Goal: Task Accomplishment & Management: Manage account settings

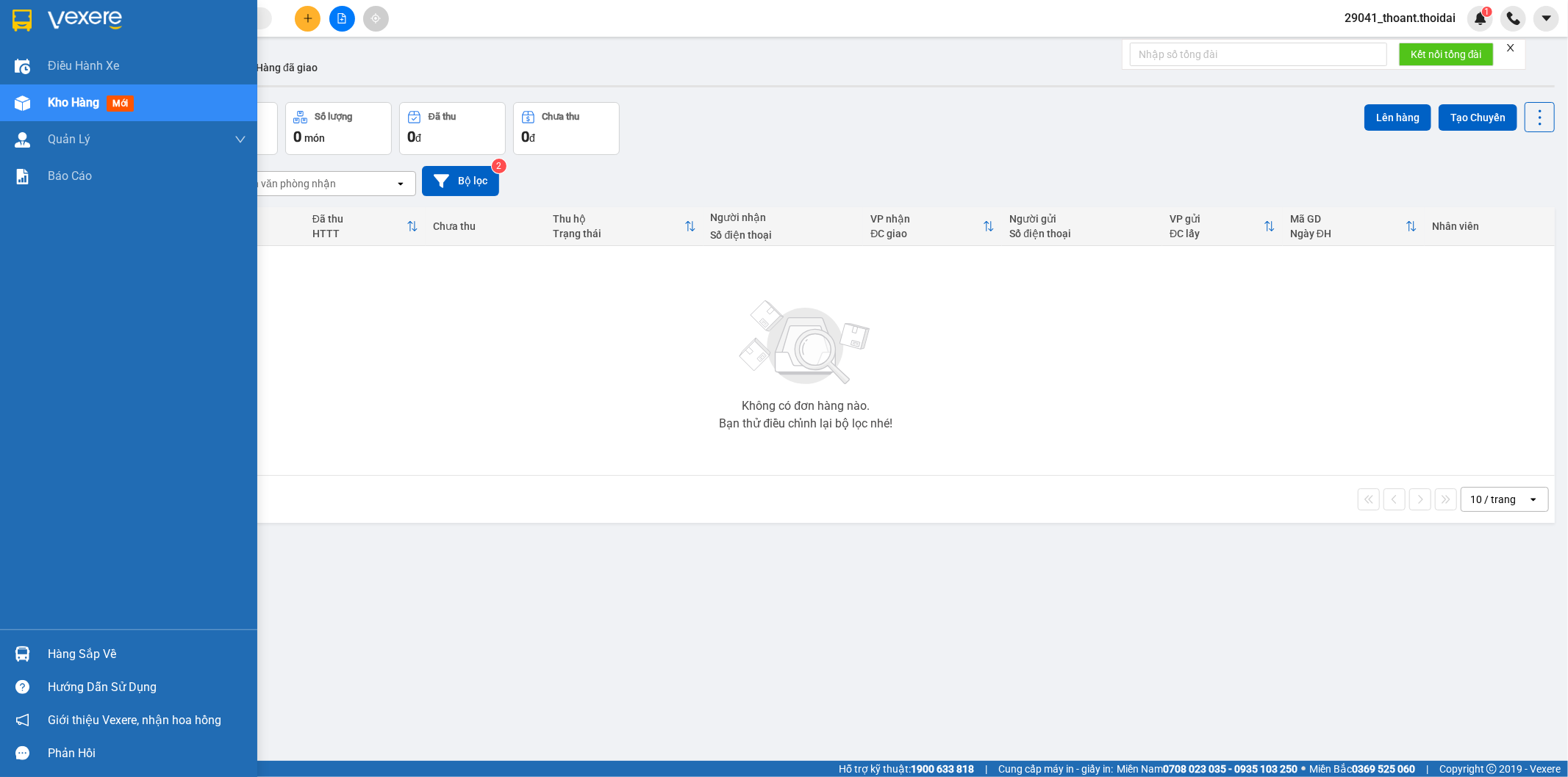
click at [41, 655] on div "Hàng sắp về" at bounding box center [129, 654] width 258 height 33
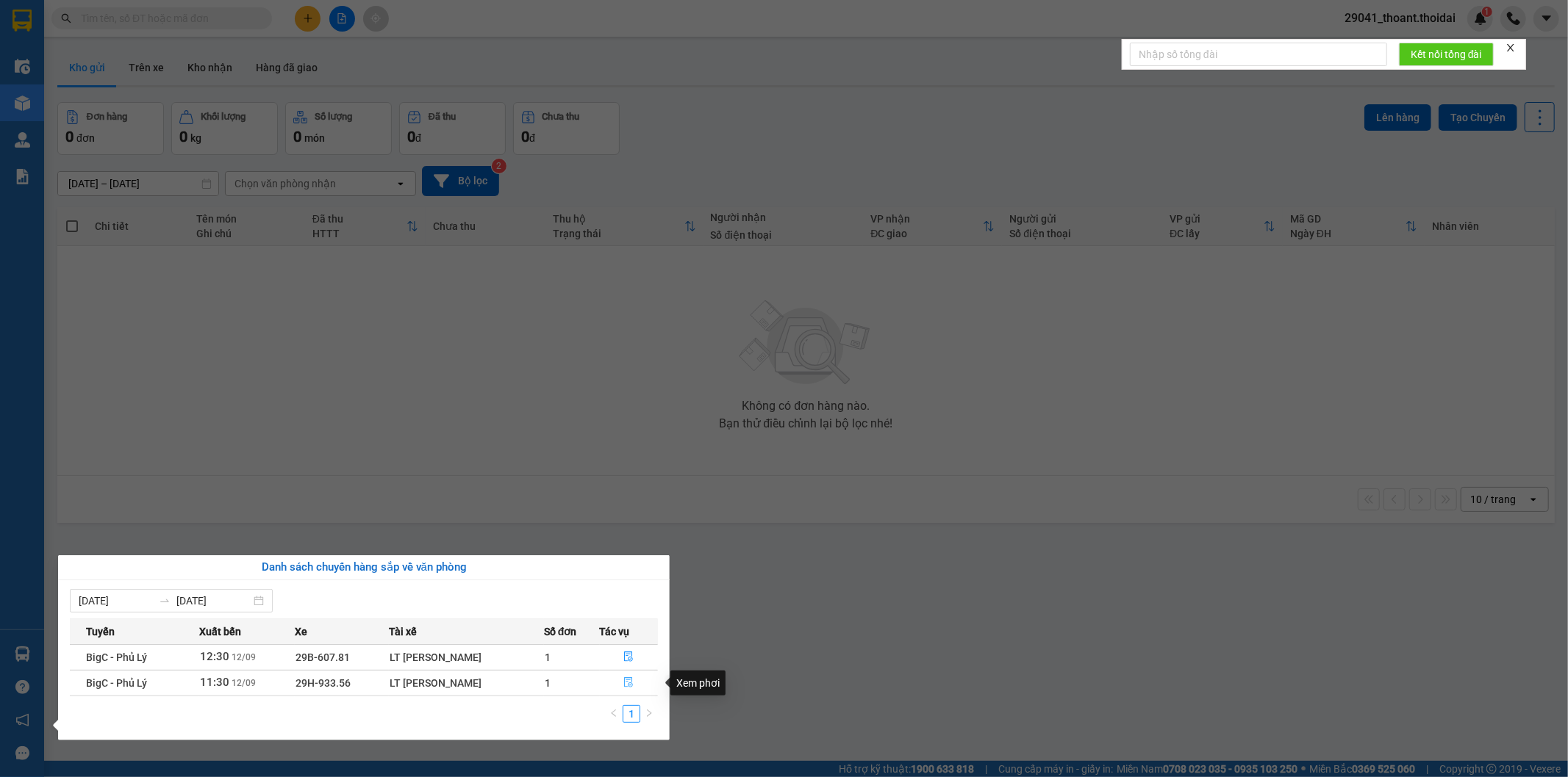
drag, startPoint x: 628, startPoint y: 680, endPoint x: 379, endPoint y: 753, distance: 259.5
click at [629, 681] on icon "file-done" at bounding box center [629, 683] width 10 height 10
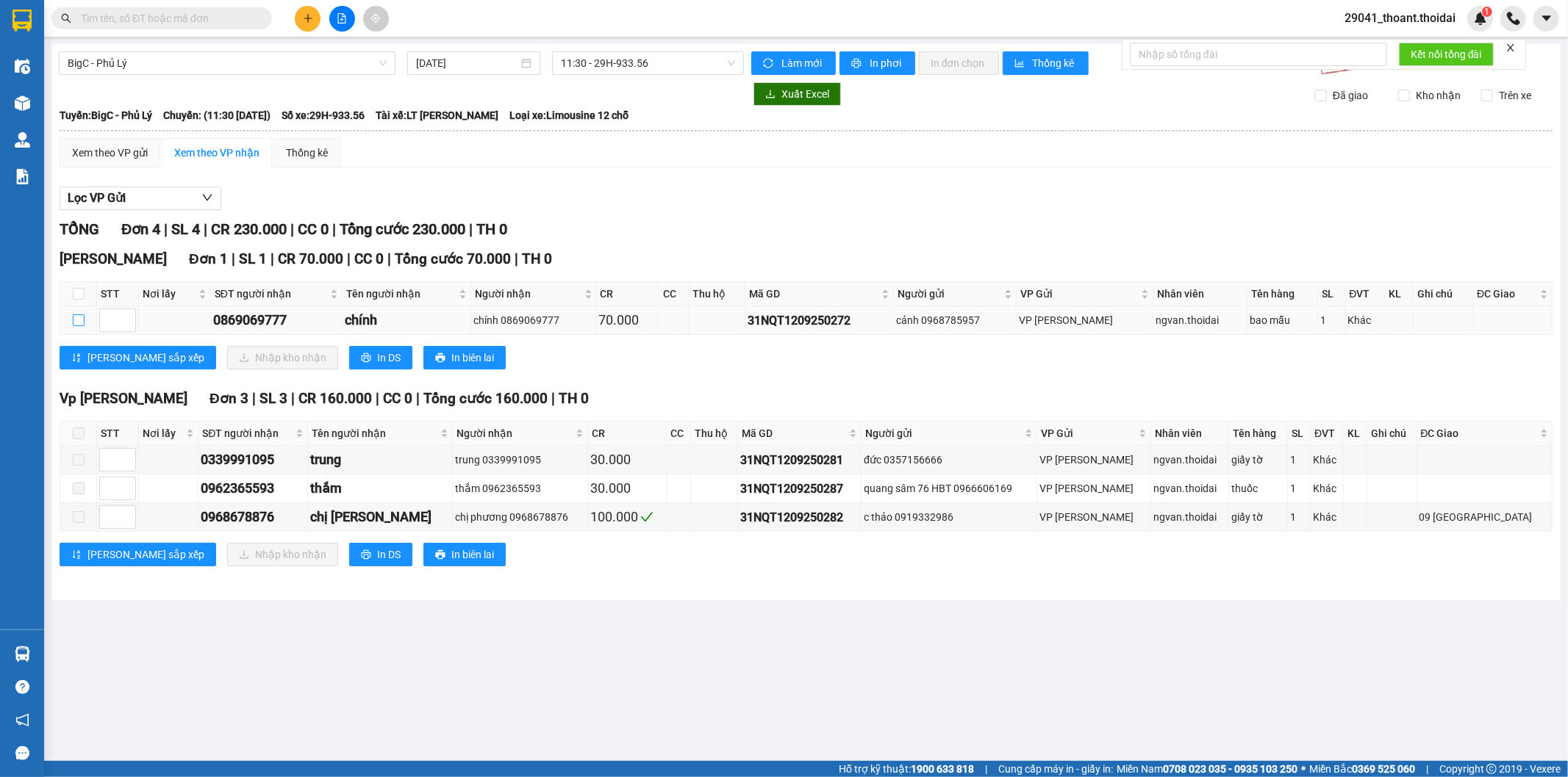
click at [79, 324] on input "checkbox" at bounding box center [78, 320] width 11 height 11
checkbox input "true"
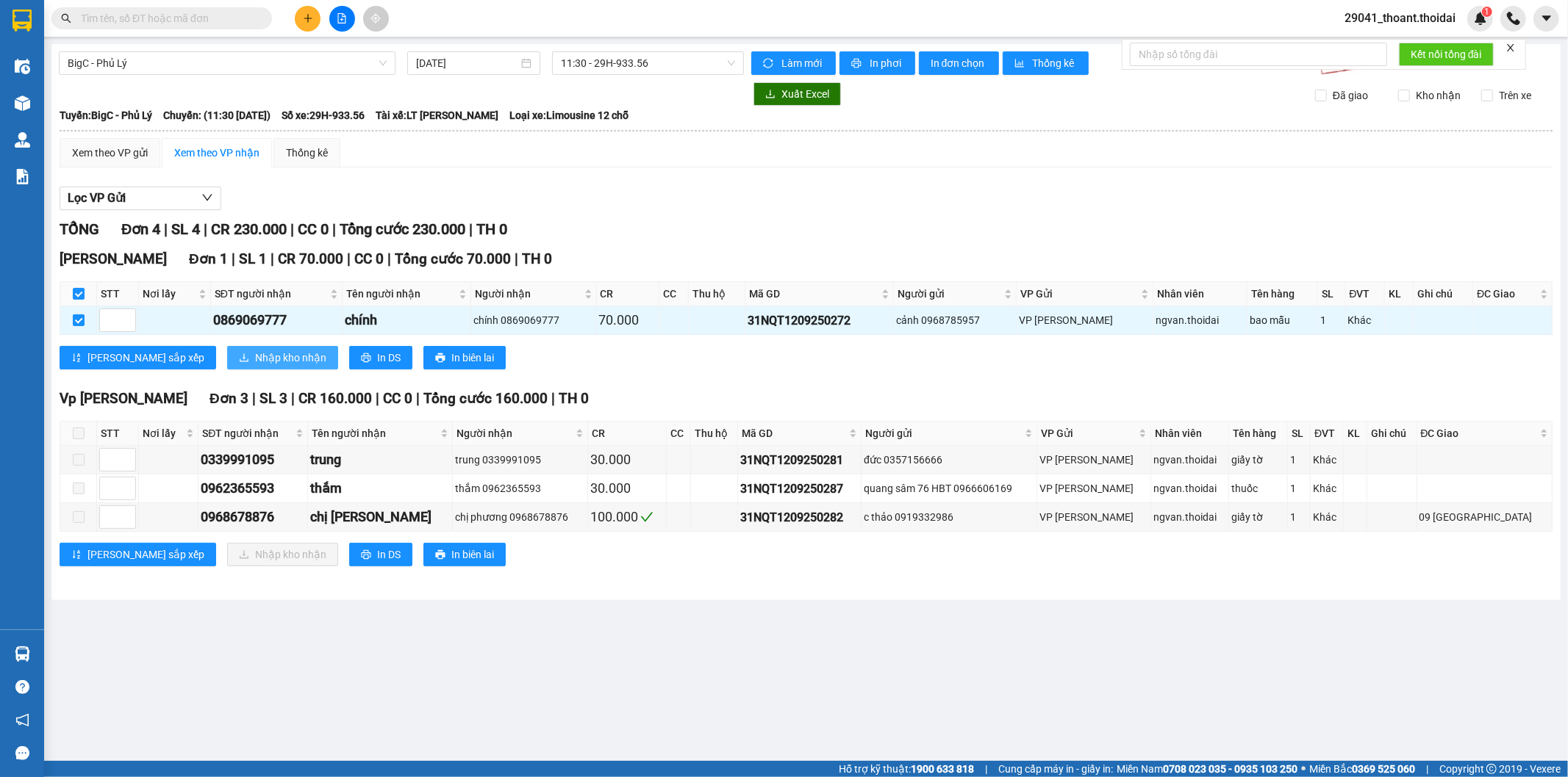
click at [255, 358] on span "Nhập kho nhận" at bounding box center [290, 358] width 72 height 16
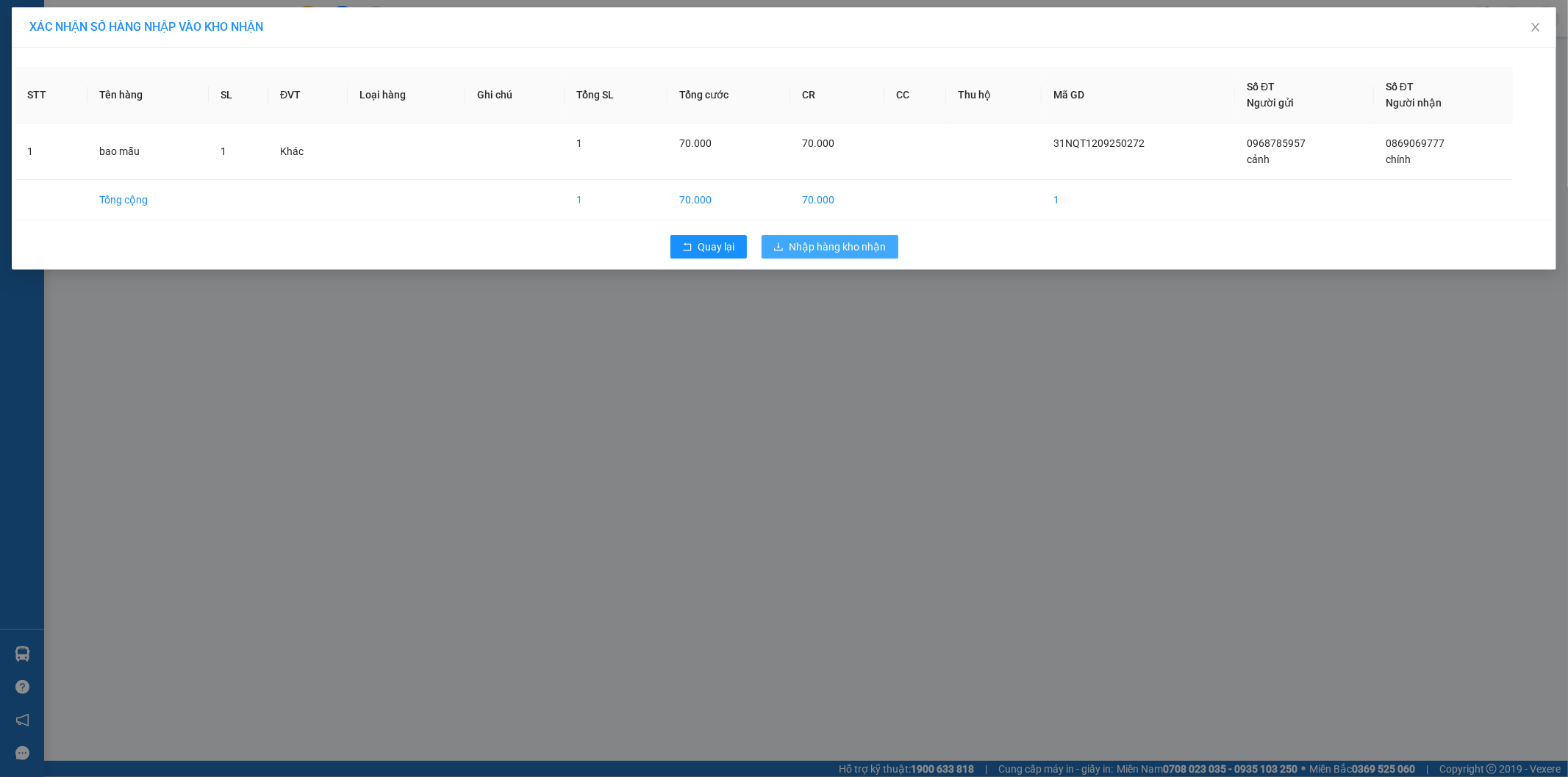
click at [833, 251] on span "Nhập hàng kho nhận" at bounding box center [838, 246] width 97 height 16
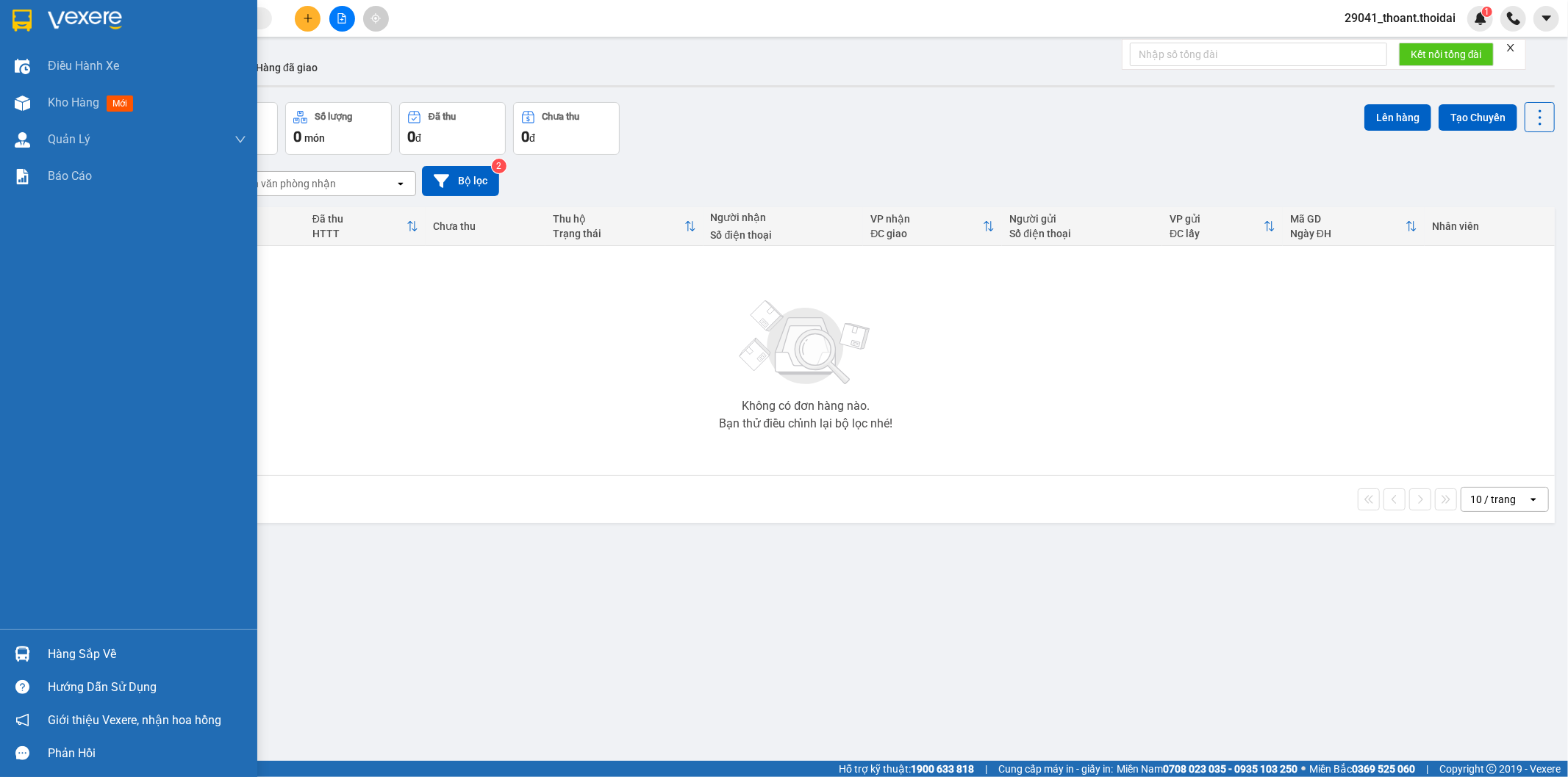
click at [40, 643] on div "Hàng sắp về" at bounding box center [129, 654] width 258 height 33
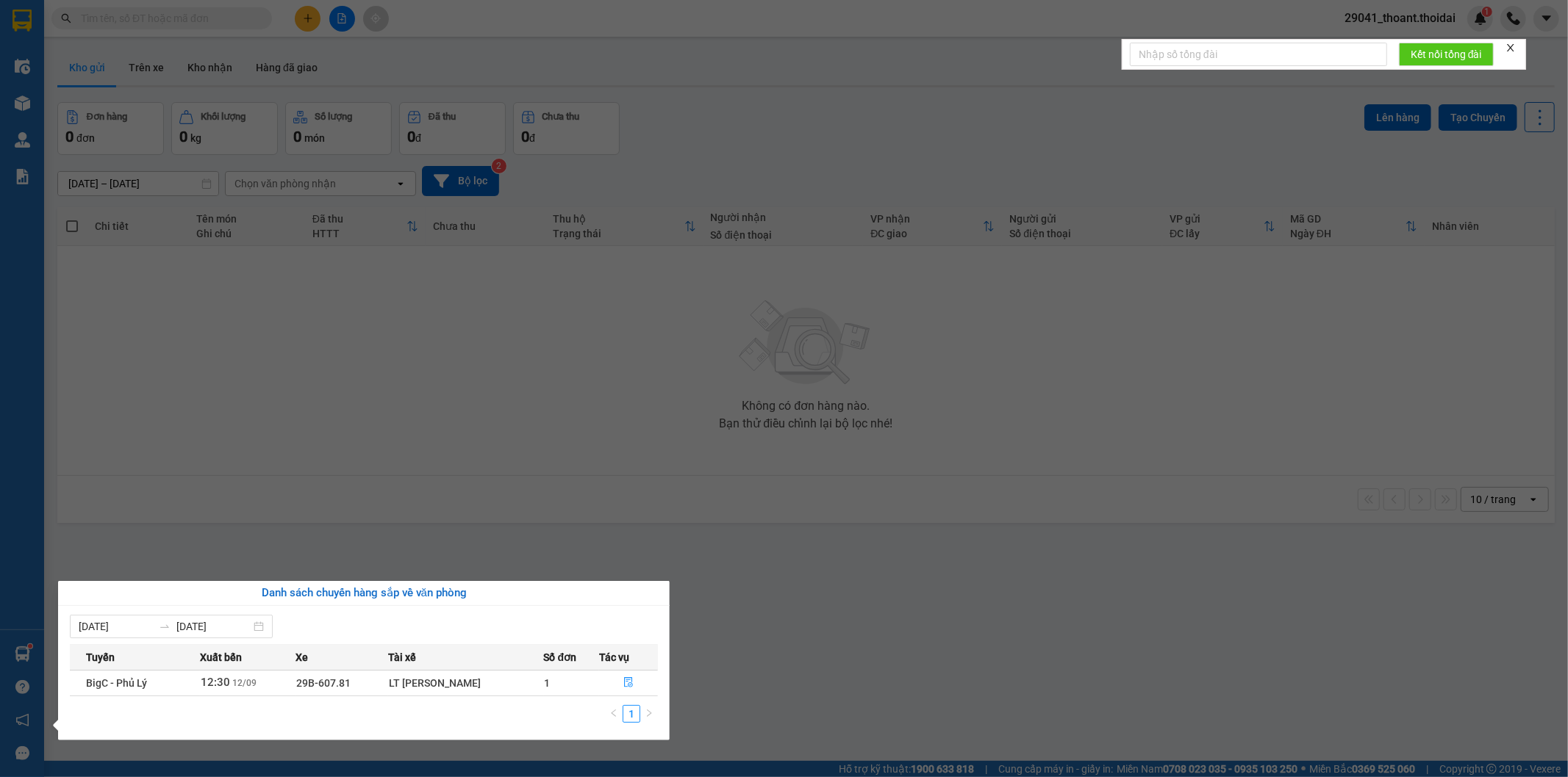
click at [512, 442] on section "Kết quả tìm kiếm ( 0 ) Bộ lọc No Data 29041_thoant.thoidai 1 Điều hành xe Kho h…" at bounding box center [784, 388] width 1568 height 777
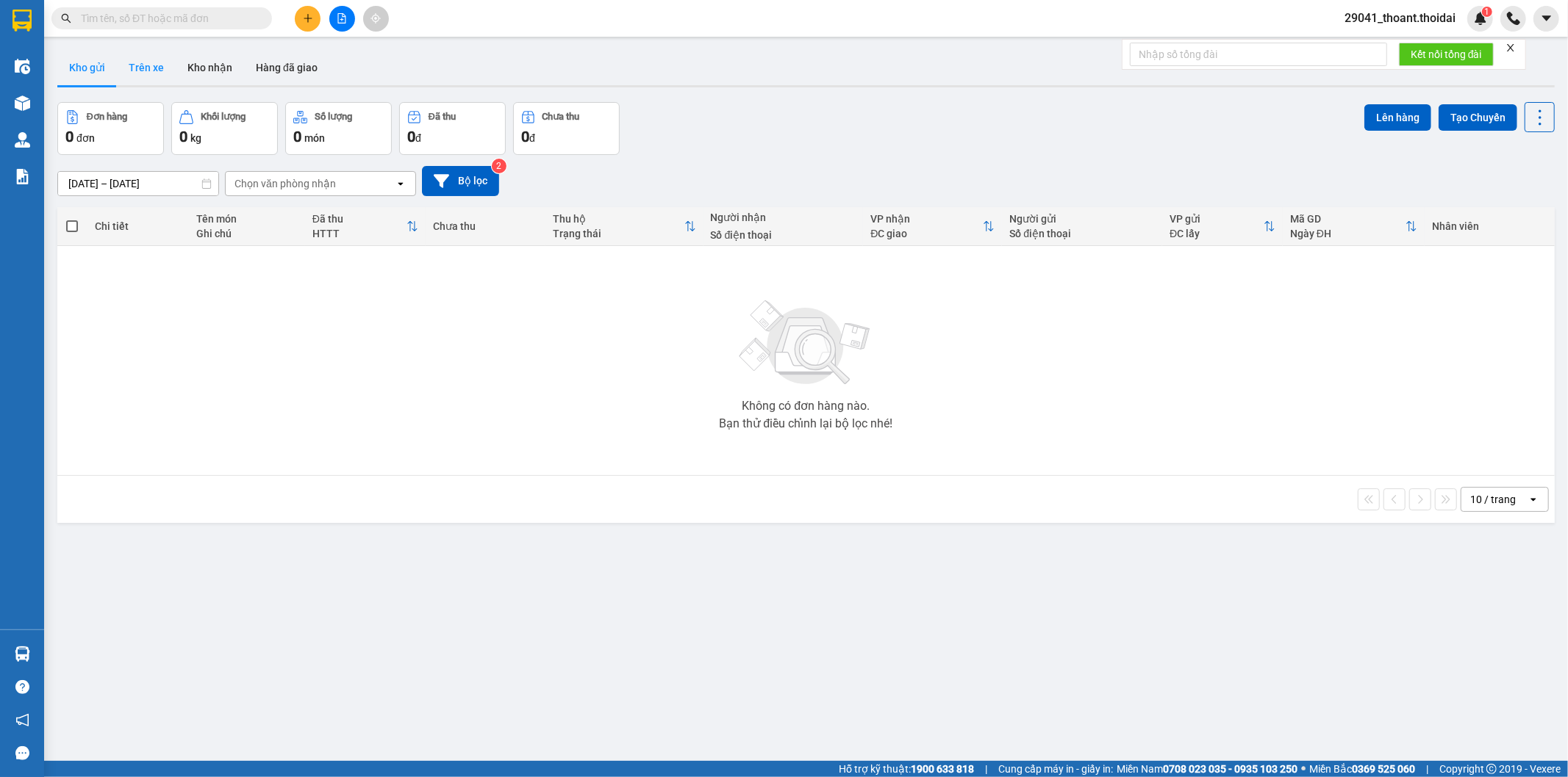
click at [169, 72] on button "Trên xe" at bounding box center [147, 67] width 59 height 35
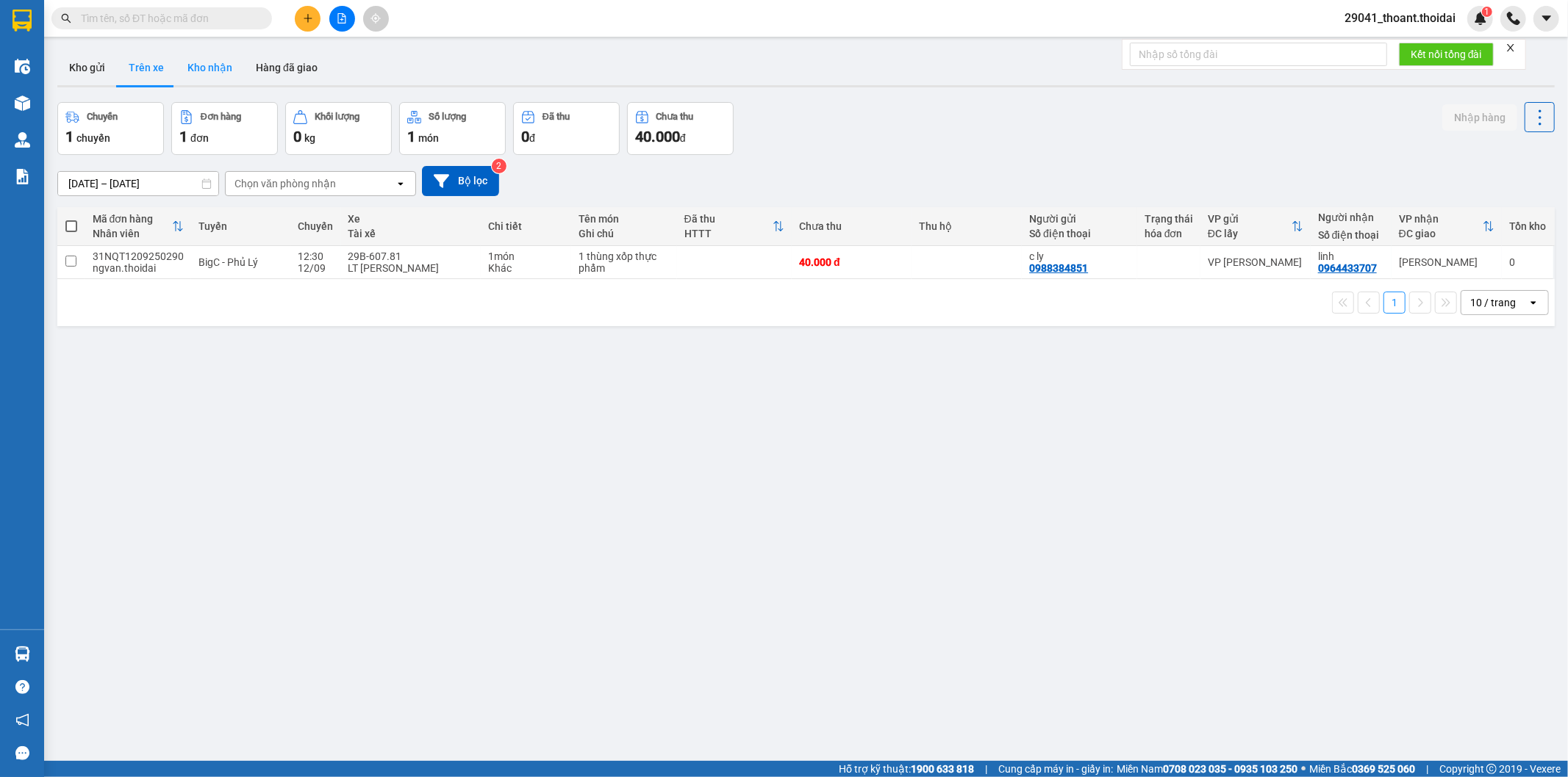
click at [194, 78] on button "Kho nhận" at bounding box center [210, 67] width 69 height 35
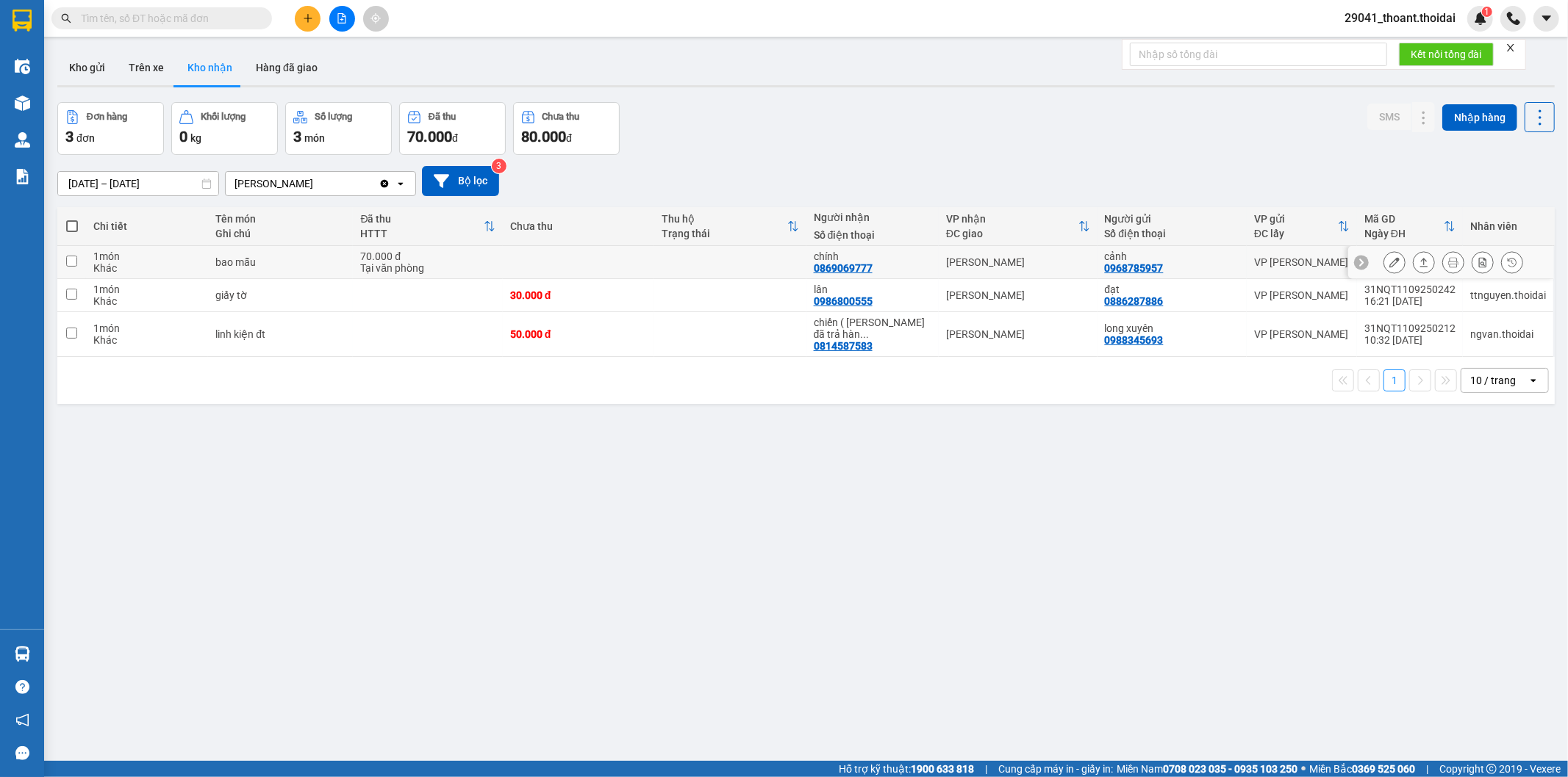
click at [176, 262] on div "Khác" at bounding box center [147, 268] width 108 height 11
checkbox input "true"
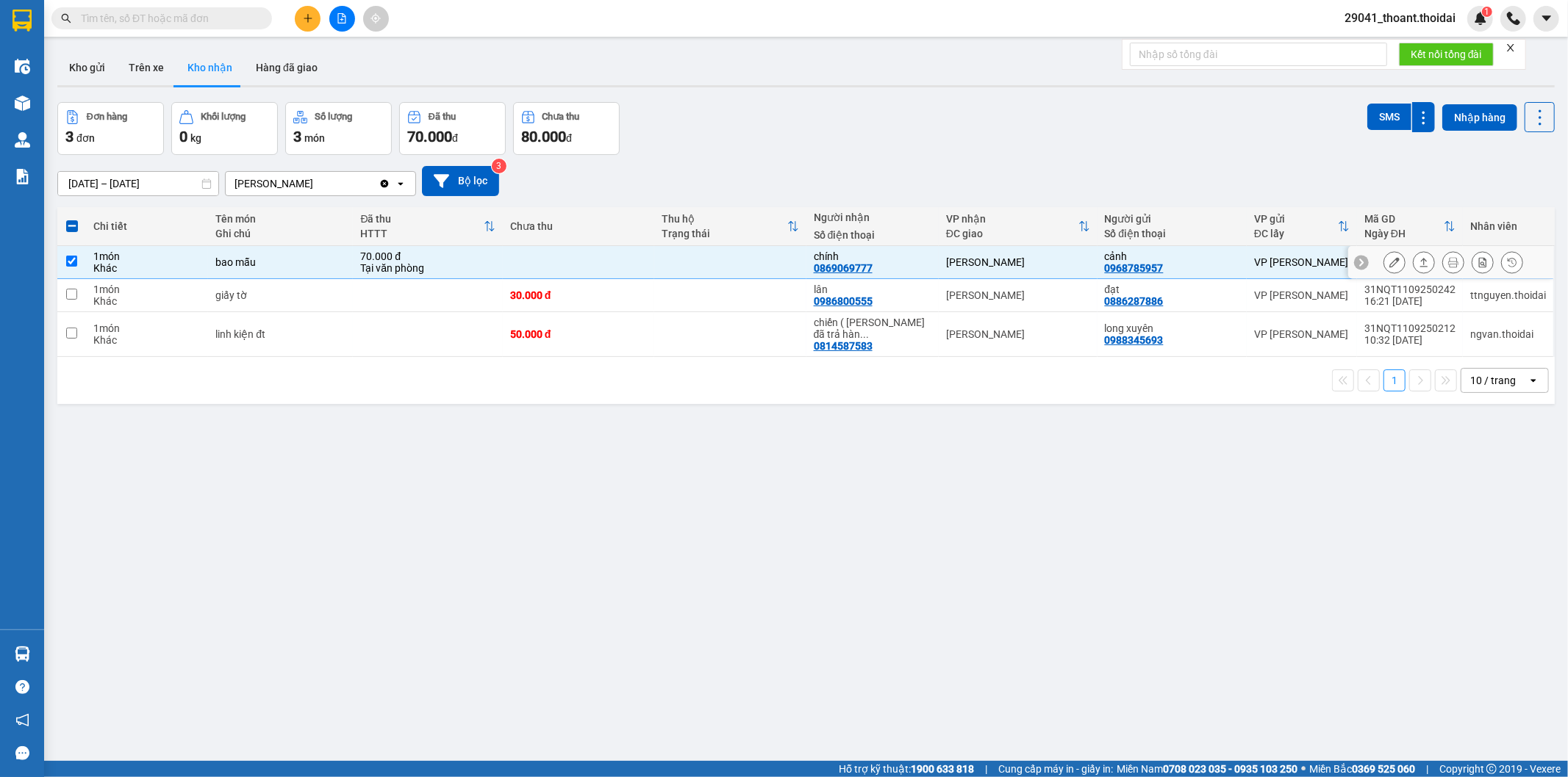
click at [1392, 268] on div at bounding box center [1393, 262] width 22 height 22
click at [1390, 260] on icon at bounding box center [1394, 262] width 10 height 10
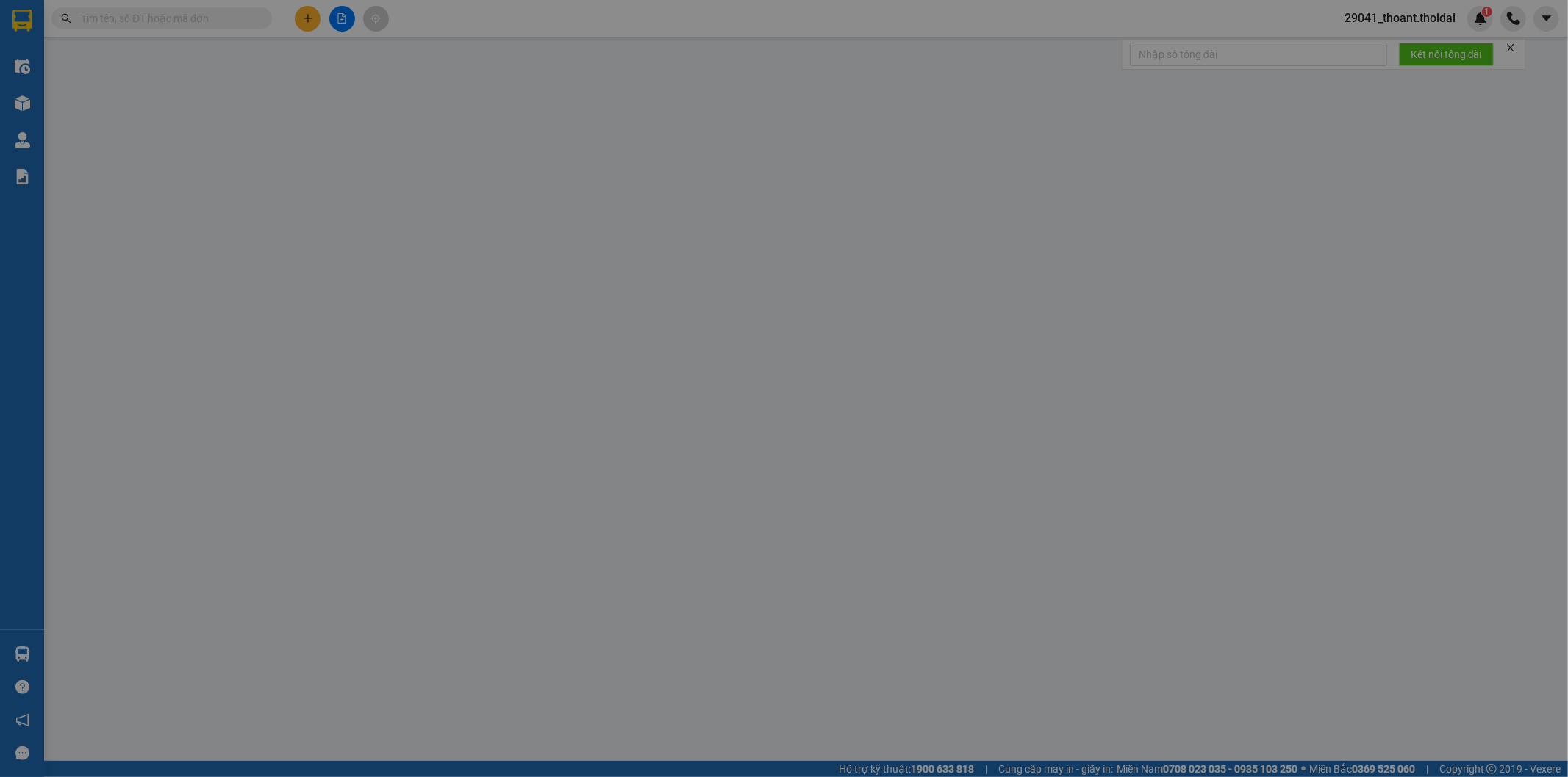
type input "0968785957"
type input "cảnh"
type input "0869069777"
type input "chính"
type input "70.000"
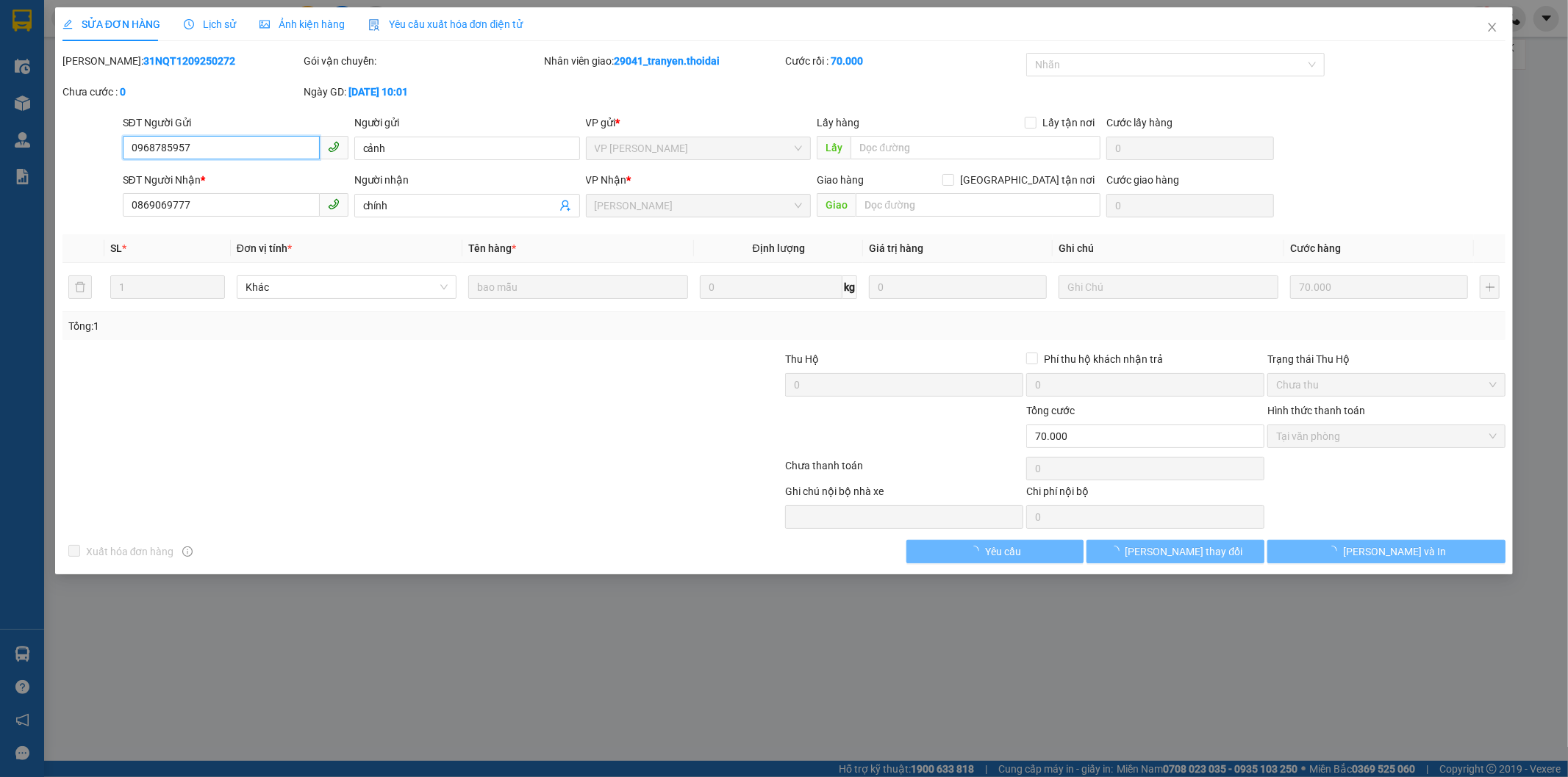
click at [1338, 442] on span "Tại văn phòng" at bounding box center [1386, 436] width 220 height 22
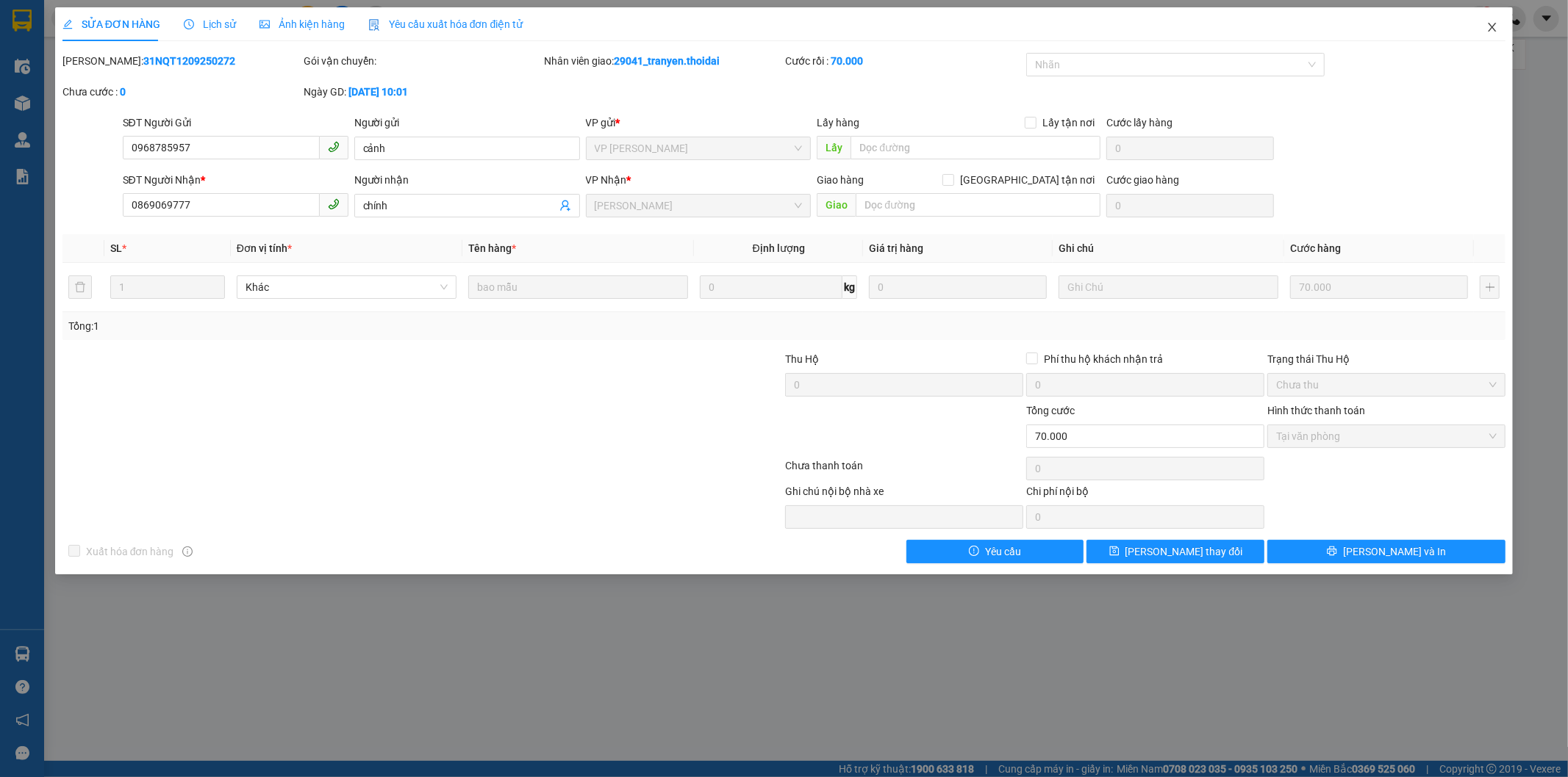
click at [1491, 26] on icon "close" at bounding box center [1493, 27] width 8 height 9
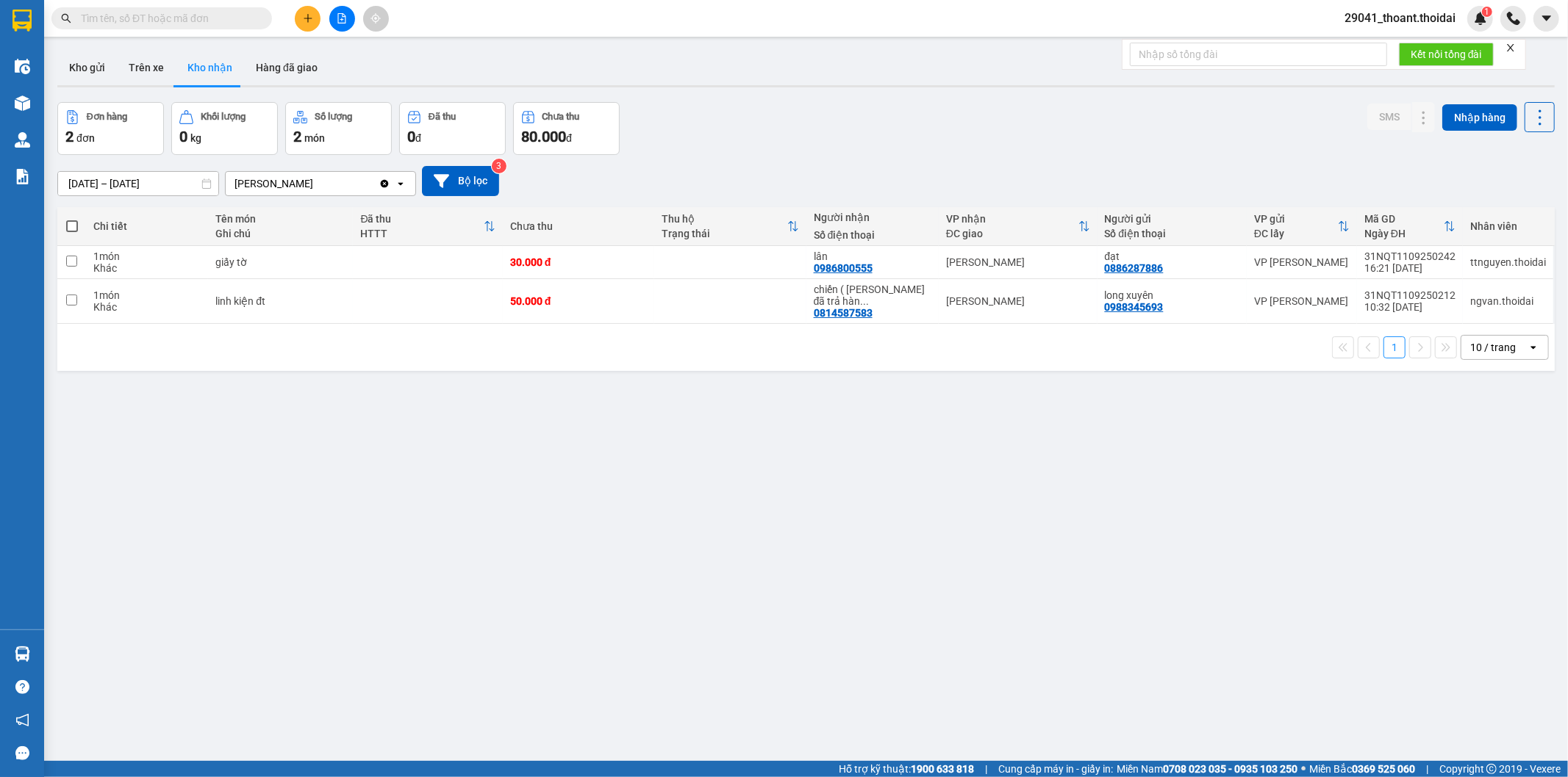
click at [554, 395] on div "ver 1.8.143 Kho gửi Trên xe Kho nhận Hàng đã giao Đơn hàng 2 đơn Khối lượng 0 k…" at bounding box center [806, 432] width 1509 height 777
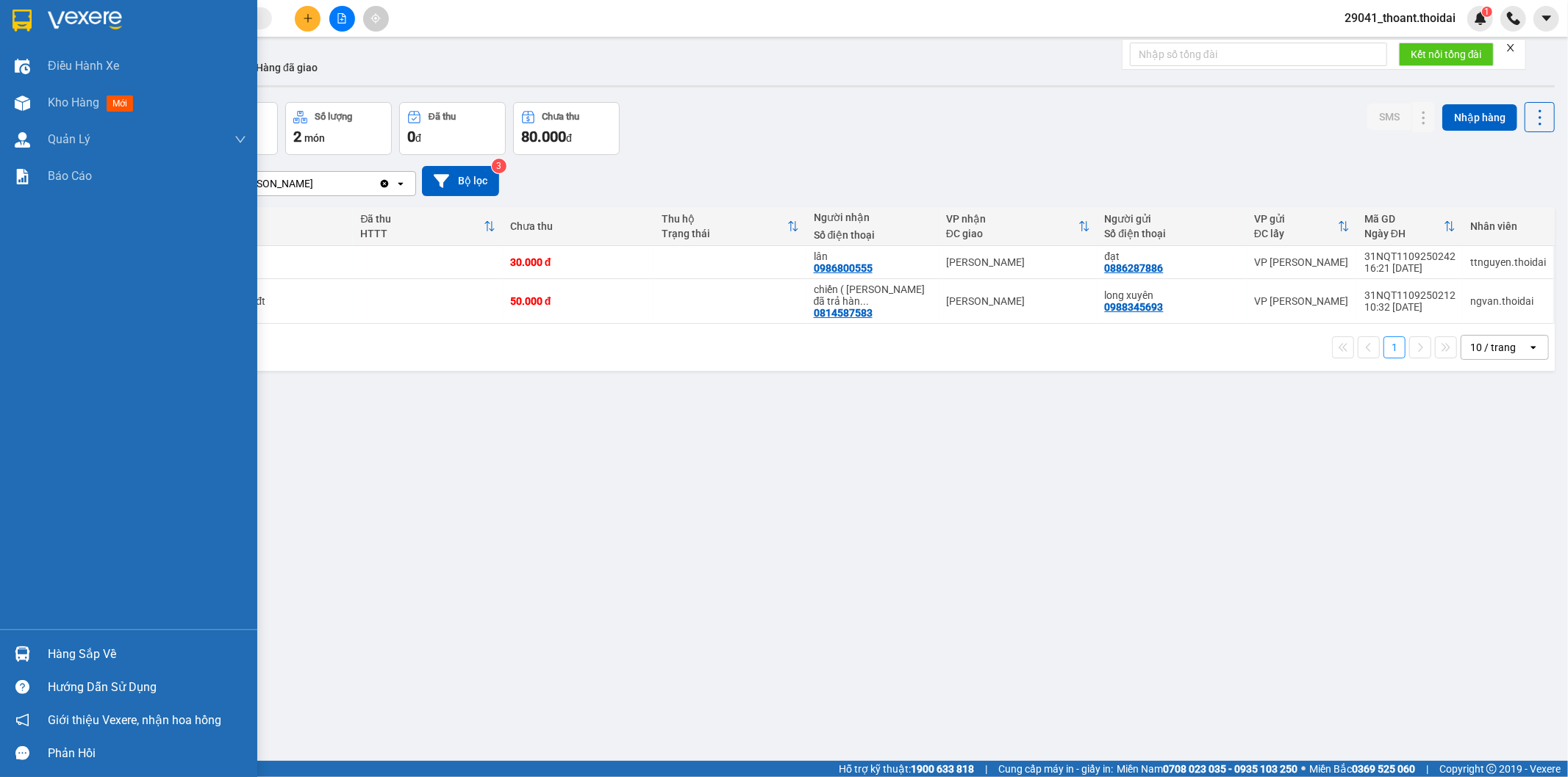
click at [95, 644] on div "Hàng sắp về" at bounding box center [147, 654] width 198 height 22
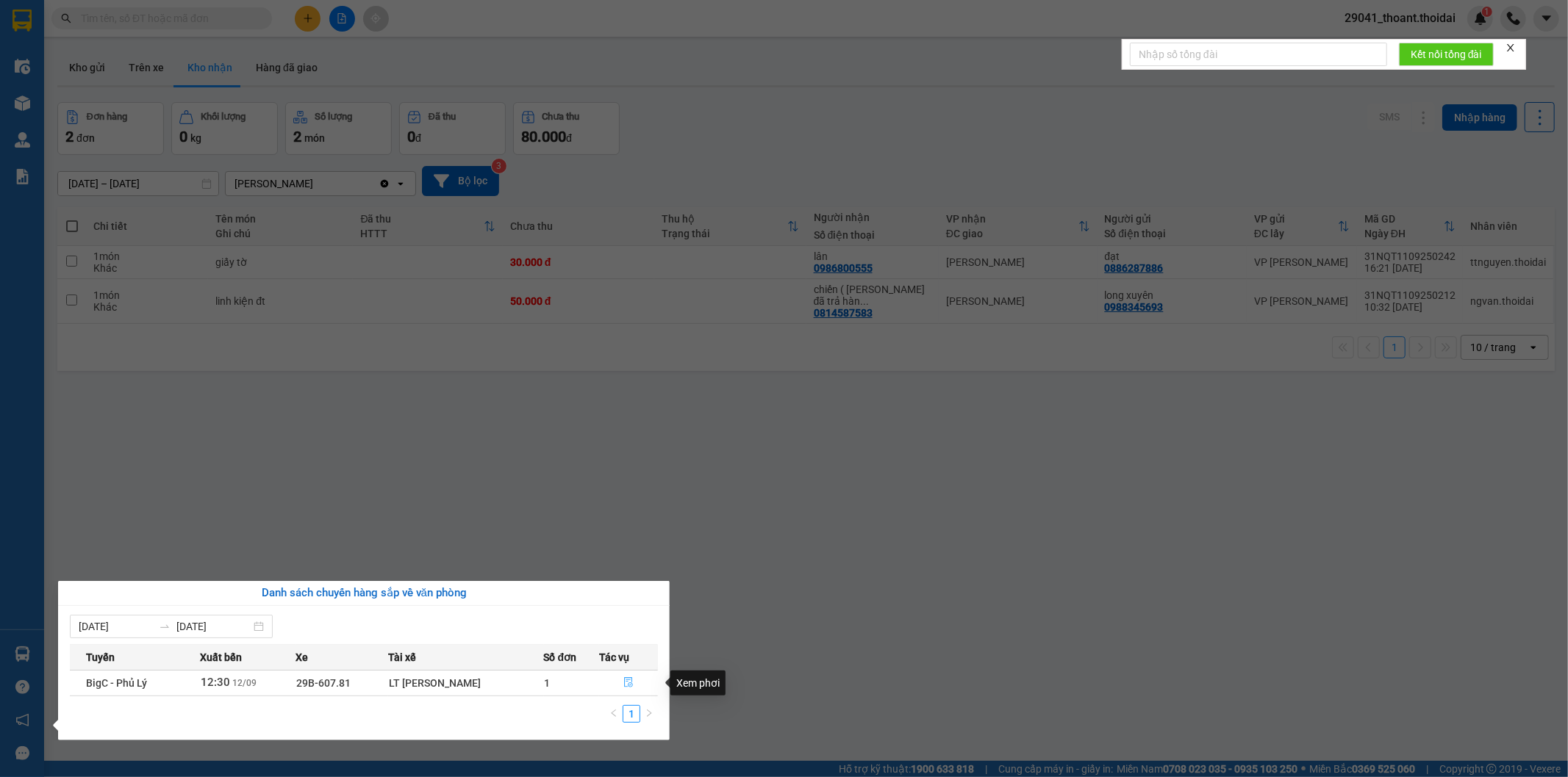
click at [633, 682] on button "button" at bounding box center [629, 683] width 57 height 24
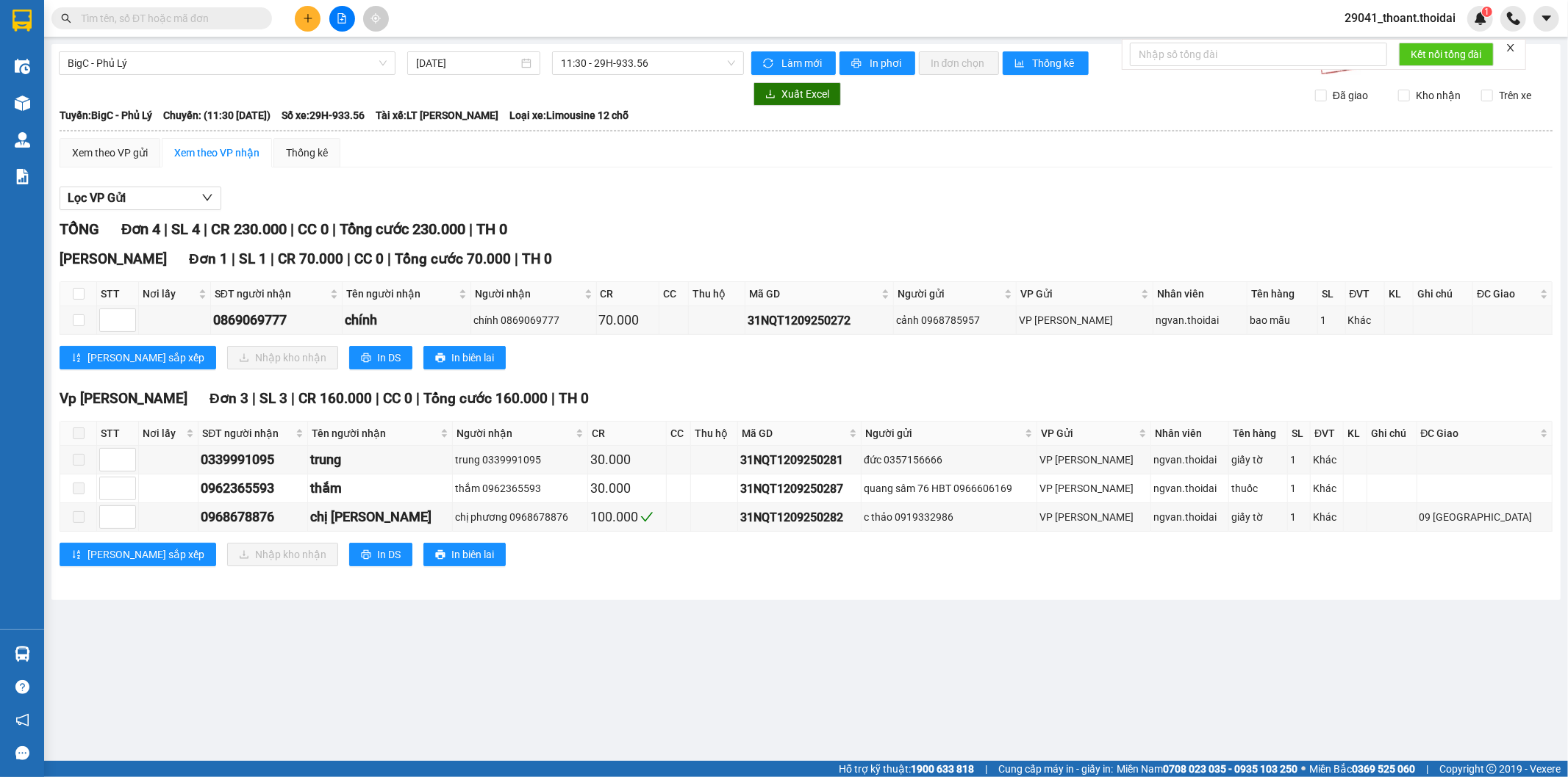
click at [780, 578] on div "Vp [PERSON_NAME] Đơn 3 | SL 3 | CR 160.000 | CC 0 | Tổng cước 160.000 | TH 0 ST…" at bounding box center [805, 482] width 1493 height 190
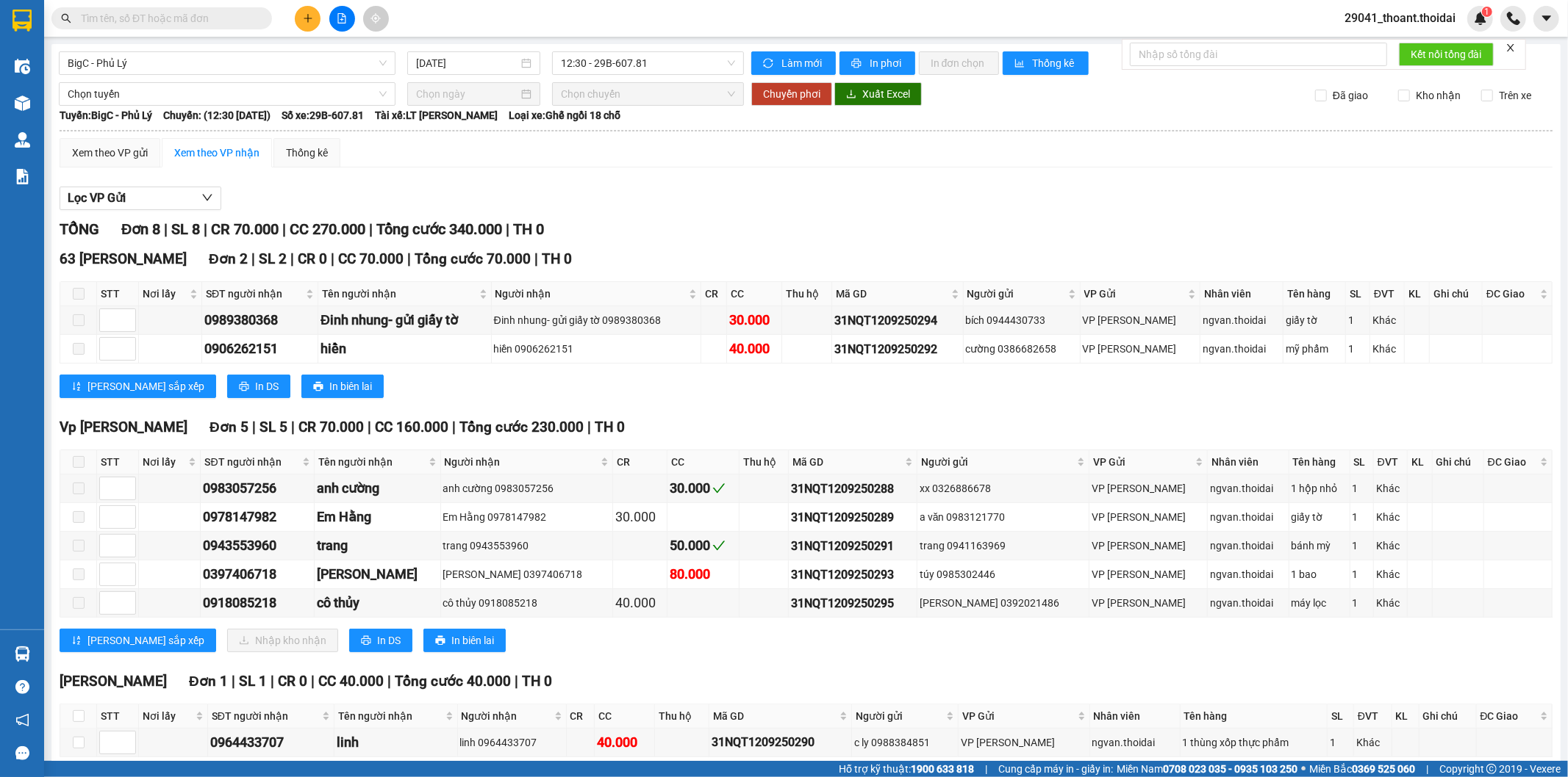
scroll to position [74, 0]
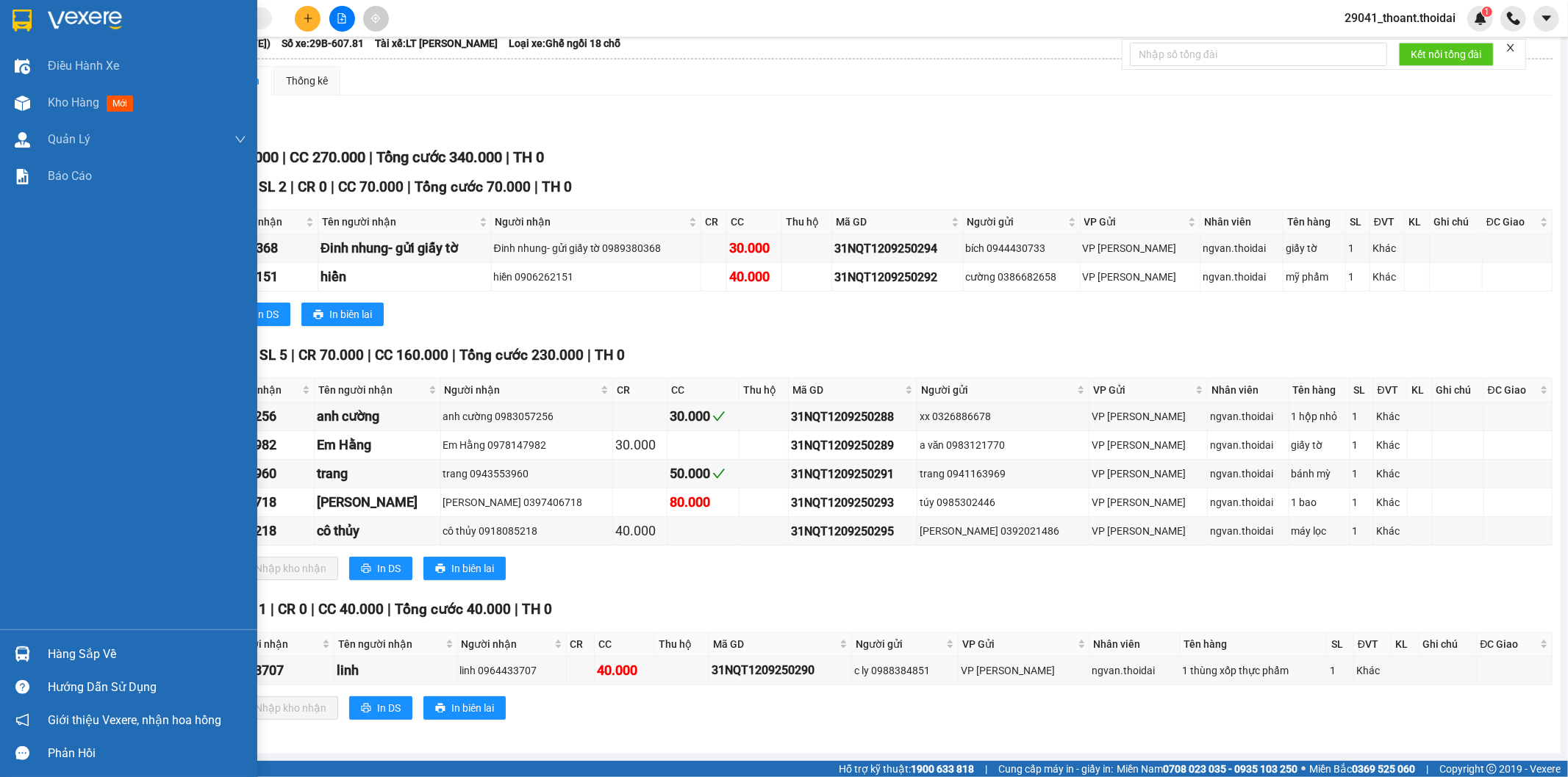
click at [31, 15] on img at bounding box center [22, 20] width 19 height 22
